Goal: Task Accomplishment & Management: Manage account settings

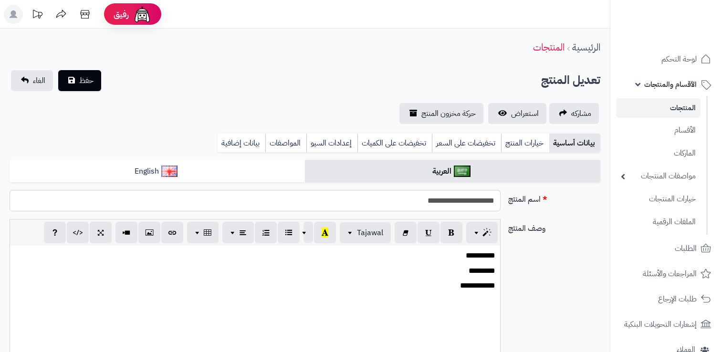
select select
click at [666, 107] on link "المنتجات" at bounding box center [658, 108] width 84 height 20
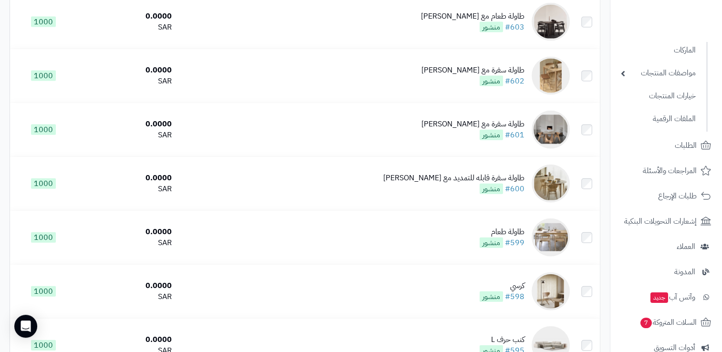
scroll to position [2119, 0]
